Goal: Task Accomplishment & Management: Complete application form

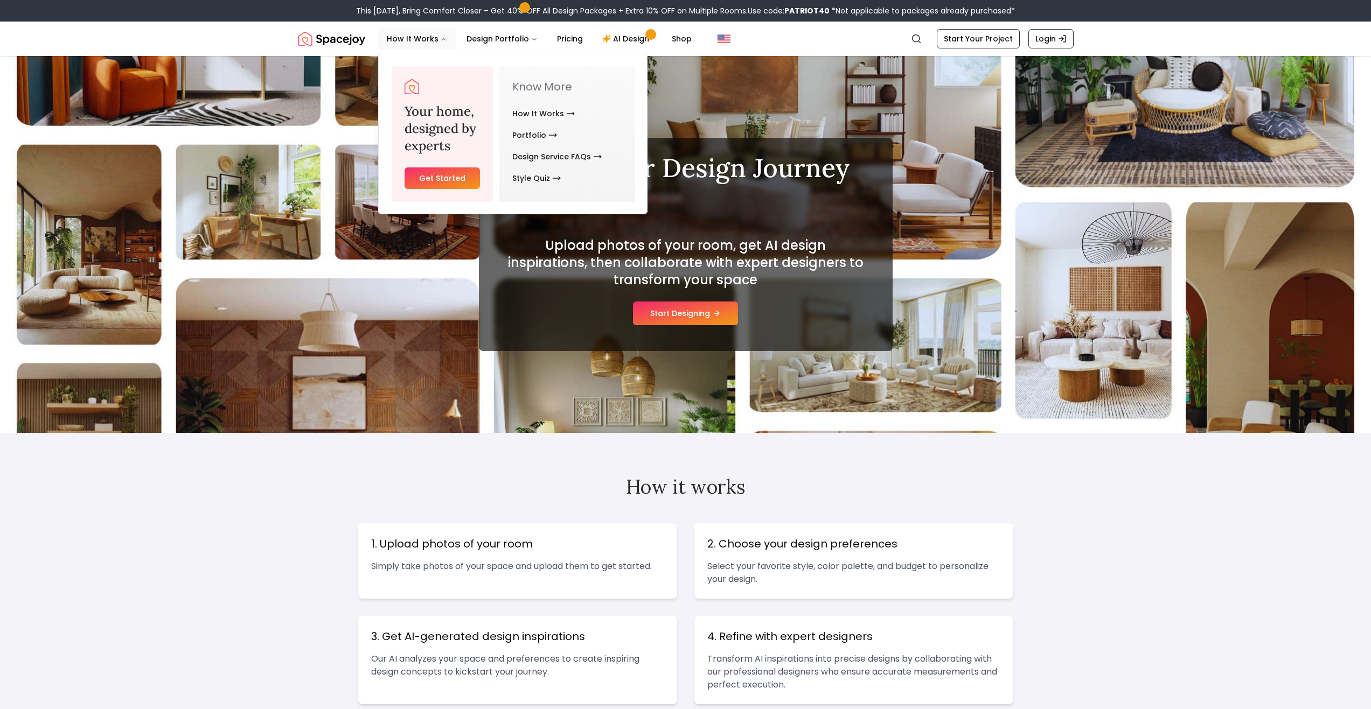
click at [437, 172] on link "Get Started" at bounding box center [442, 178] width 76 height 22
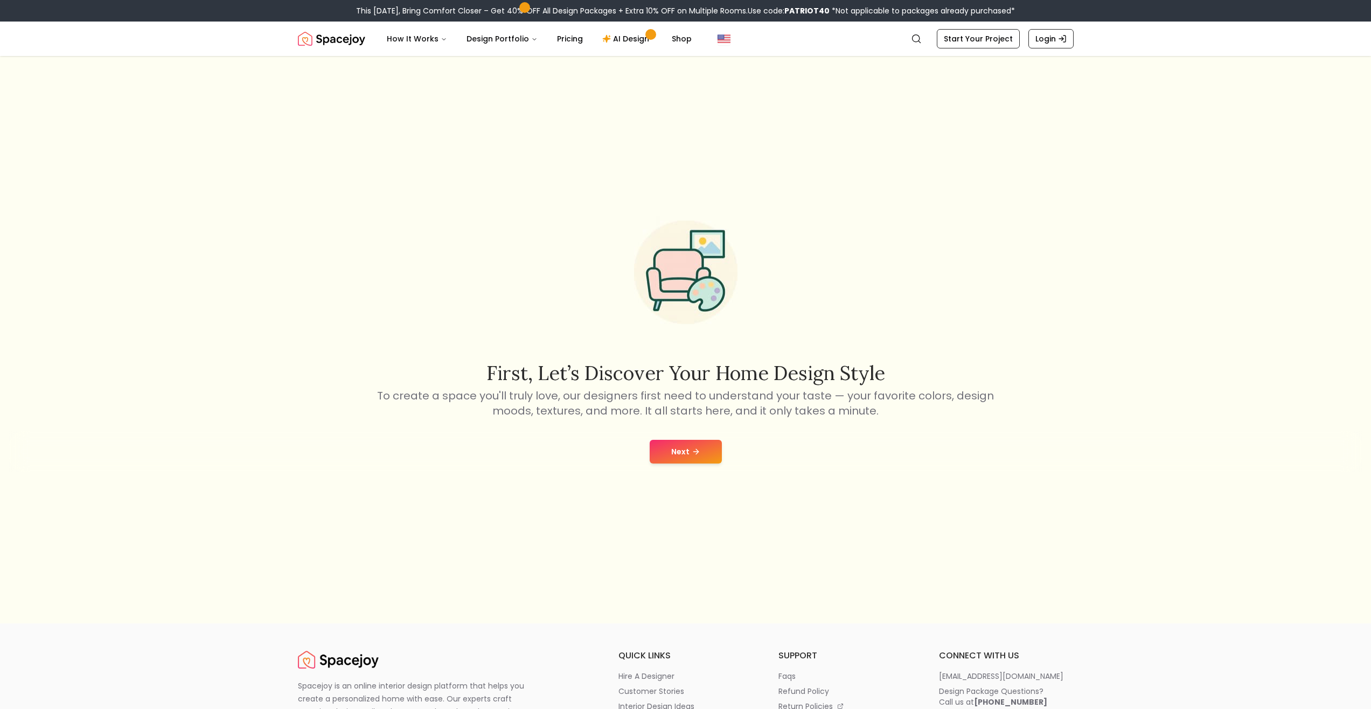
click at [960, 51] on nav "Spacejoy Search How It Works Design Portfolio Pricing AI Design Shop Search Sta…" at bounding box center [686, 39] width 776 height 34
click at [965, 45] on link "Start Your Project" at bounding box center [978, 38] width 83 height 19
click at [695, 446] on button "Next" at bounding box center [686, 452] width 72 height 24
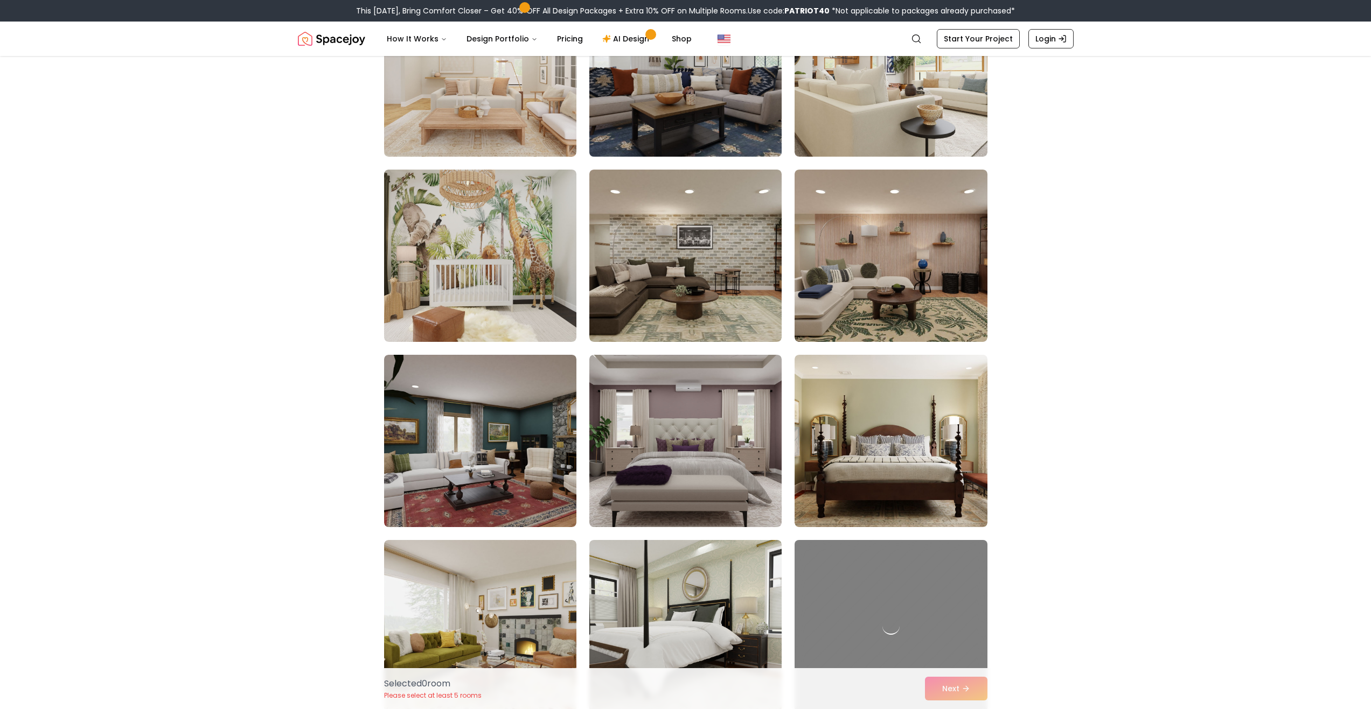
scroll to position [179, 0]
